Goal: Find specific page/section: Find specific page/section

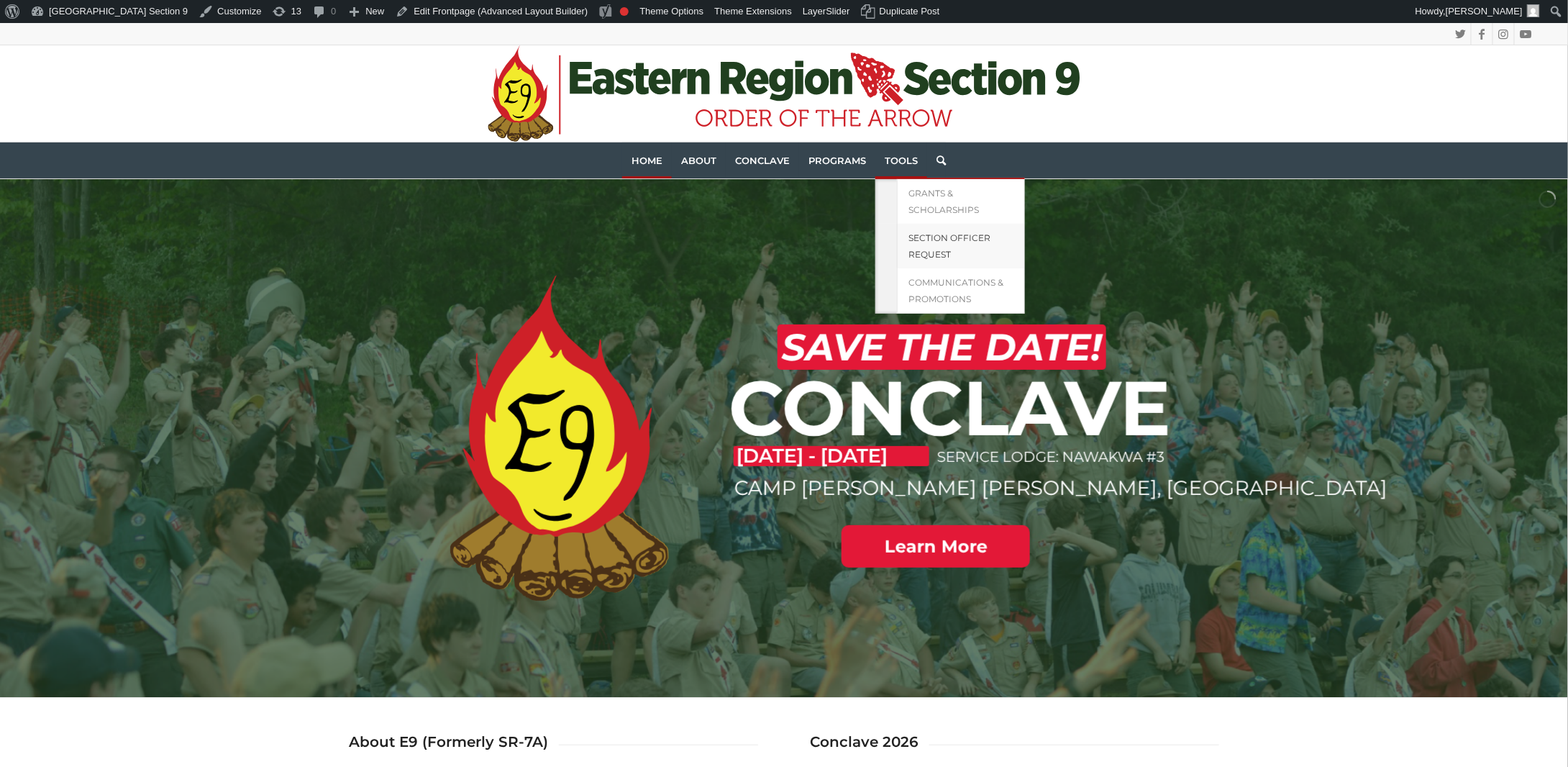
click at [950, 234] on span "Section Officer Request" at bounding box center [949, 246] width 82 height 27
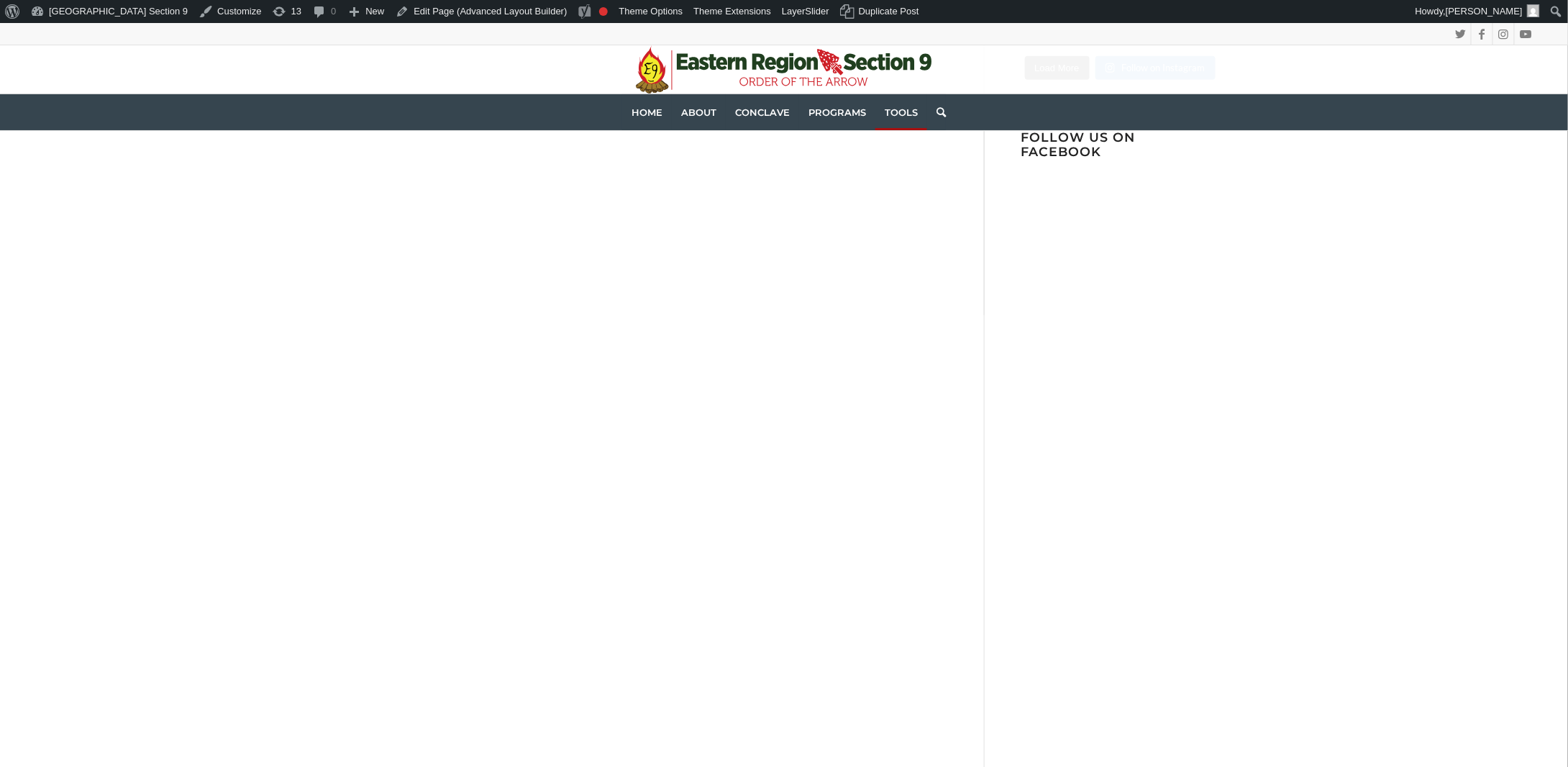
scroll to position [288, 0]
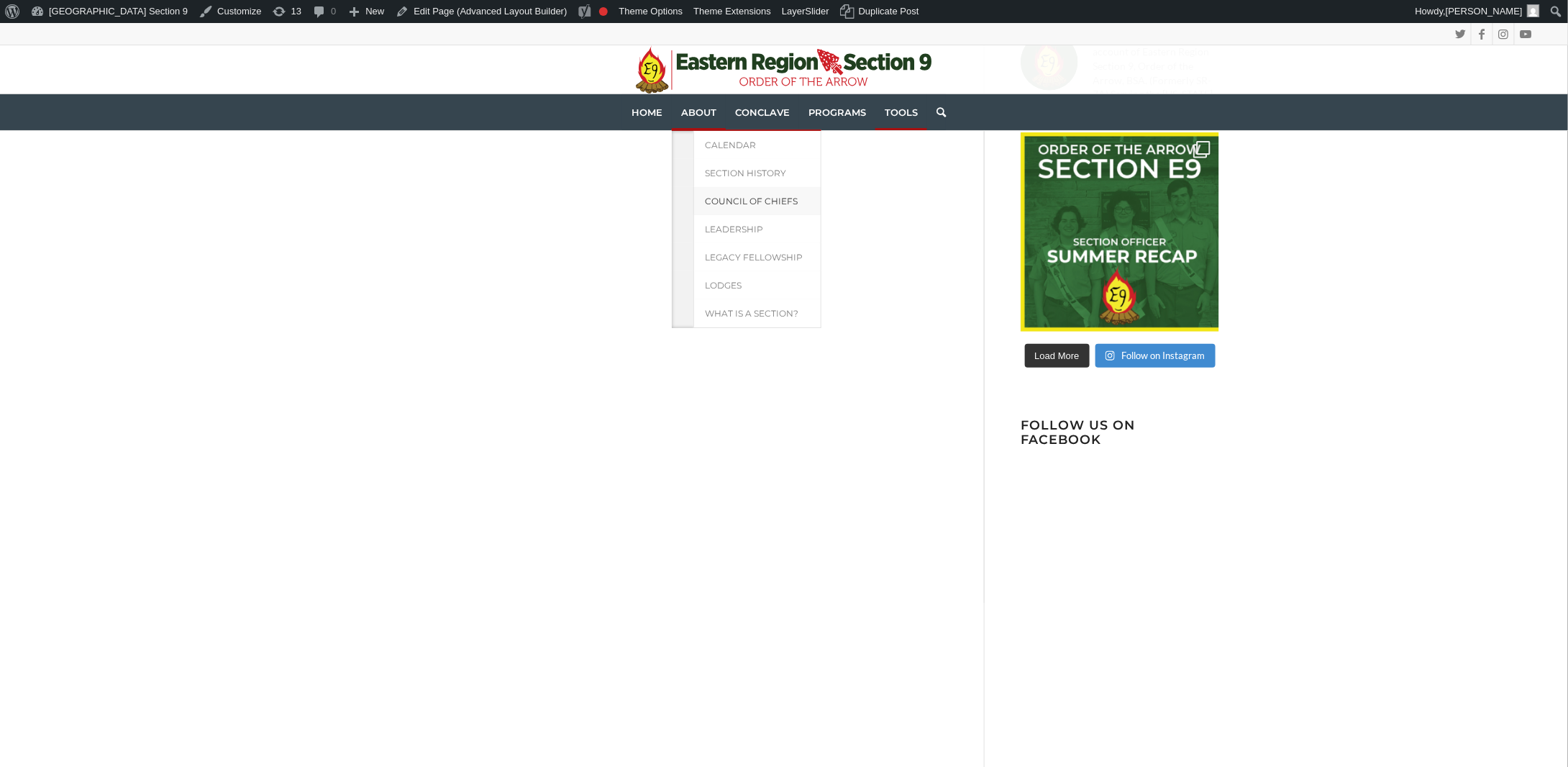
click at [729, 196] on span "Council of Chiefs" at bounding box center [751, 201] width 93 height 11
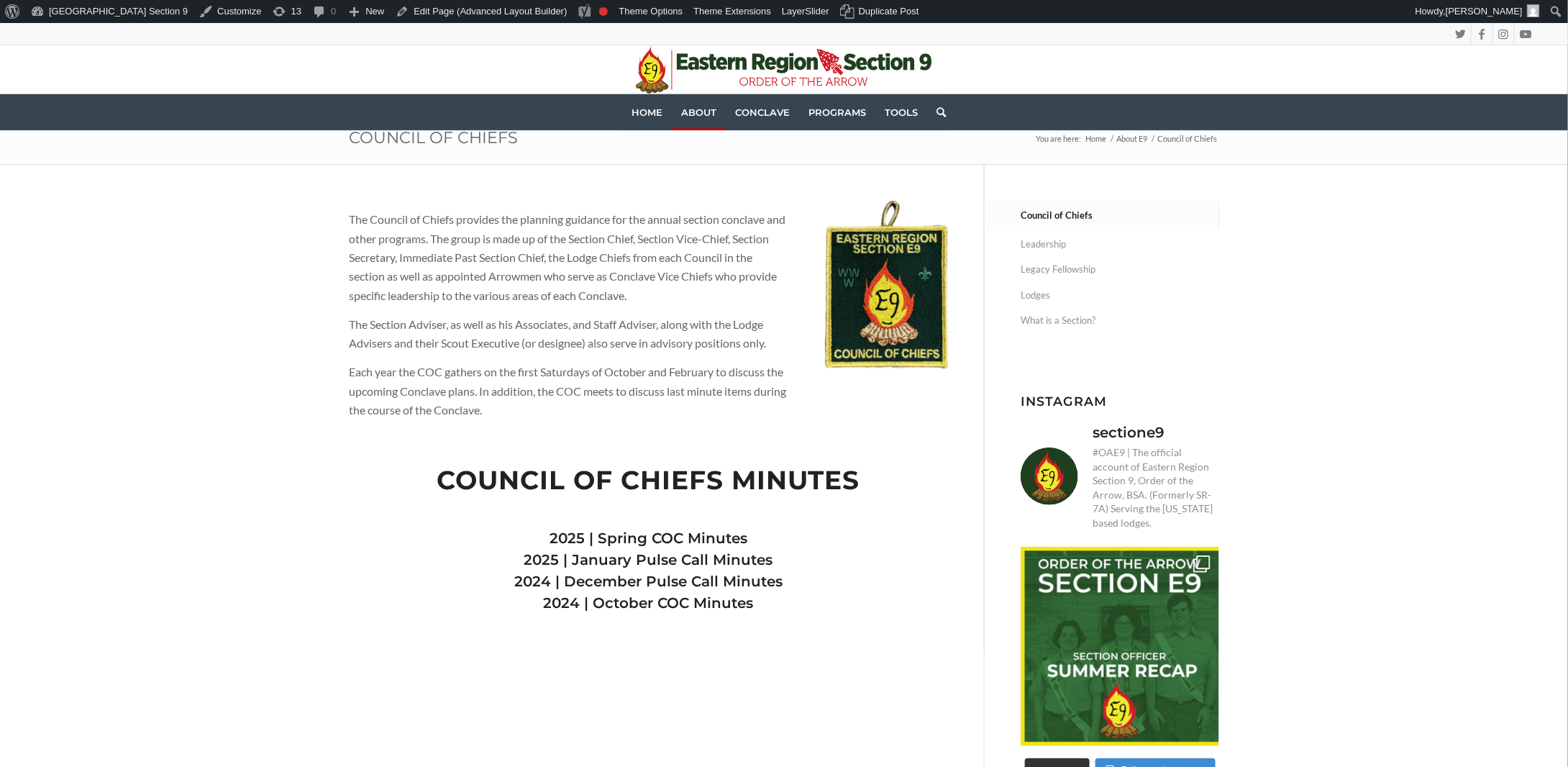
scroll to position [72, 0]
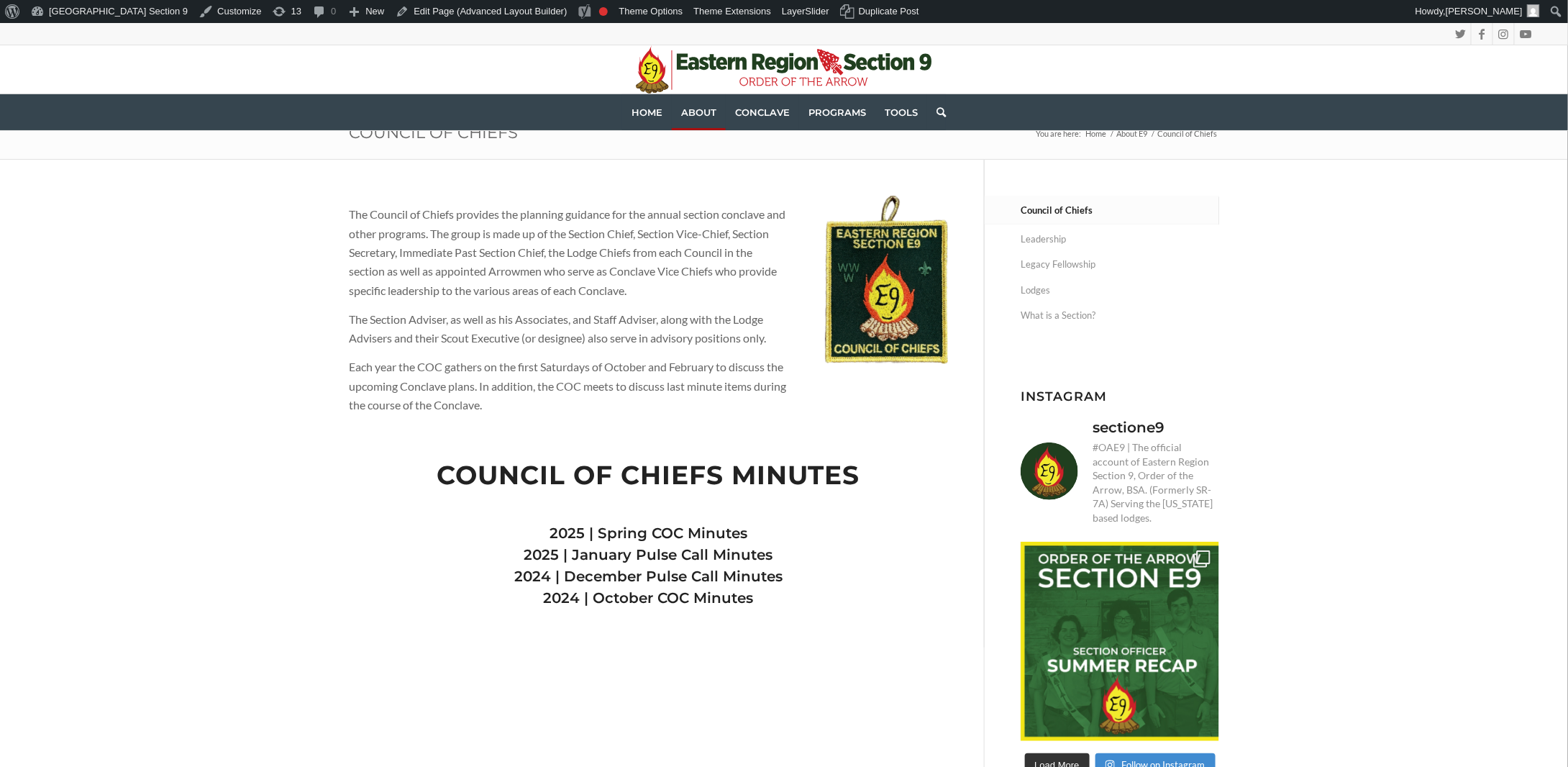
click at [685, 529] on link "2025 | Spring COC Minutes" at bounding box center [649, 533] width 198 height 17
